Goal: Transaction & Acquisition: Purchase product/service

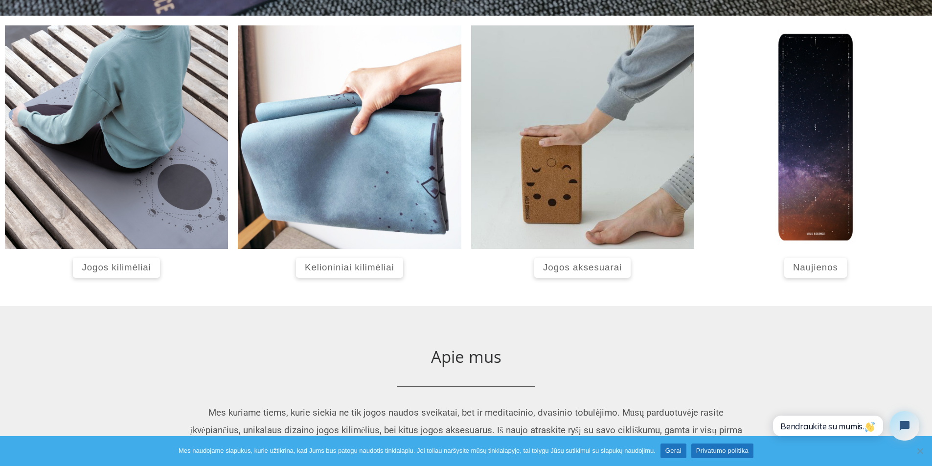
click at [373, 266] on span "Kelioniniai kilimėliai" at bounding box center [350, 267] width 90 height 10
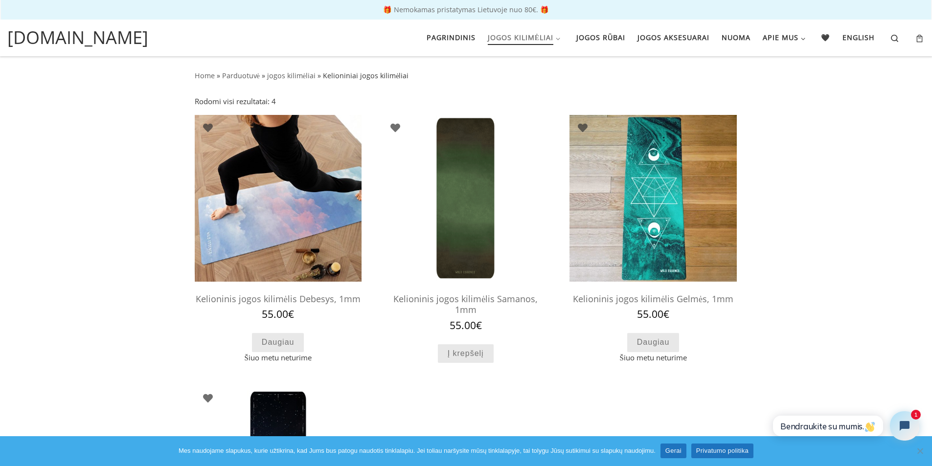
click at [453, 304] on h2 "Kelioninis jogos kilimėlis Samanos, 1mm" at bounding box center [465, 304] width 167 height 31
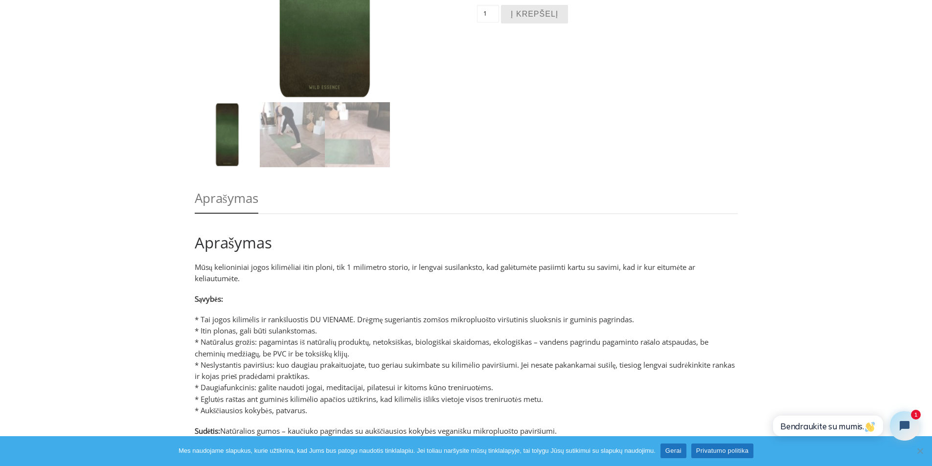
scroll to position [215, 0]
